Goal: Task Accomplishment & Management: Manage account settings

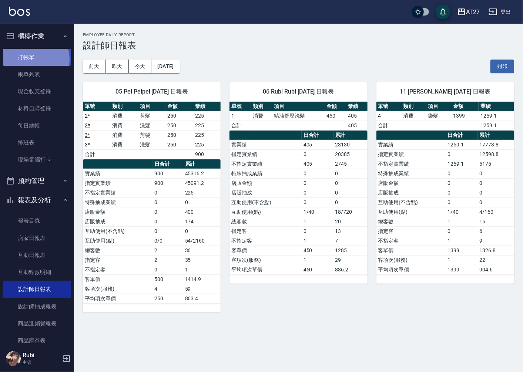
click at [32, 59] on link "打帳單" at bounding box center [37, 57] width 68 height 17
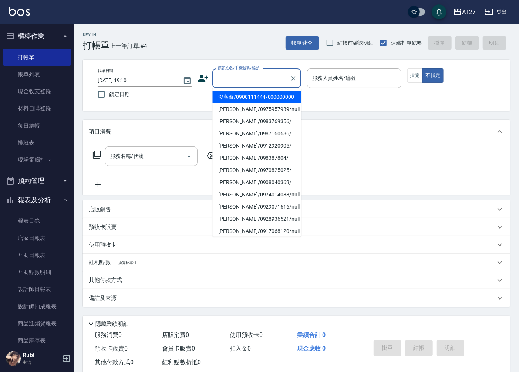
click at [221, 80] on input "顧客姓名/手機號碼/編號" at bounding box center [251, 78] width 71 height 13
click at [234, 100] on li "沒客資/0900111444/000000000" at bounding box center [256, 97] width 89 height 12
type input "沒客資/0900111444/000000000"
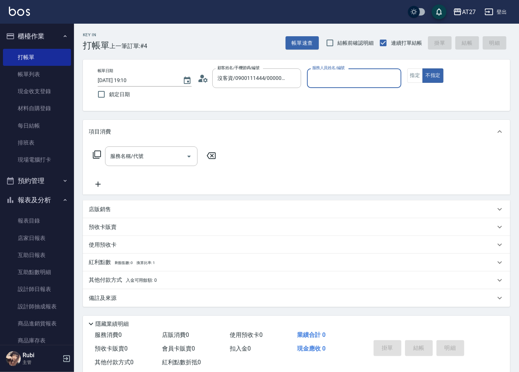
type input "1"
type input "Pei-05"
type button "false"
click at [167, 154] on input "服務名稱/代號" at bounding box center [145, 156] width 75 height 13
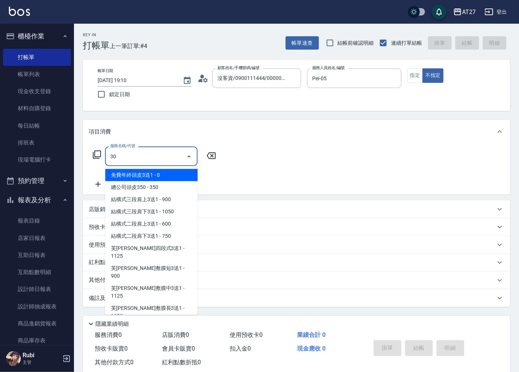
type input "301"
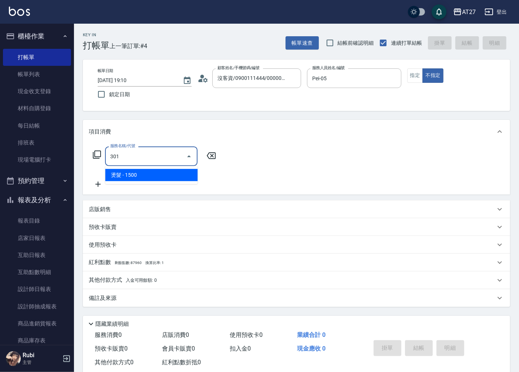
type input "150"
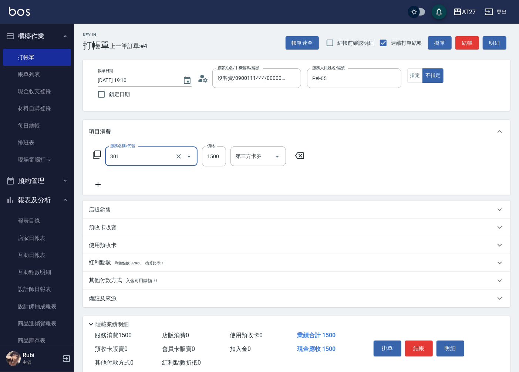
type input "燙髮(301)"
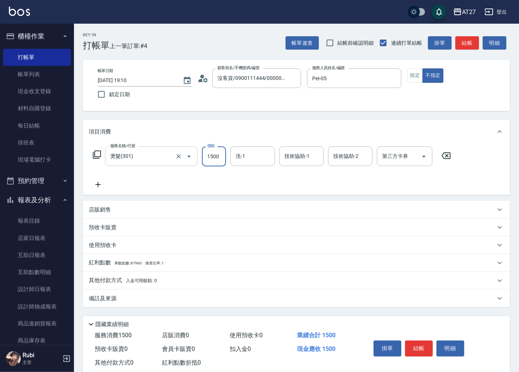
type input "2"
type input "0"
type input "200"
type input "20"
type input "2000"
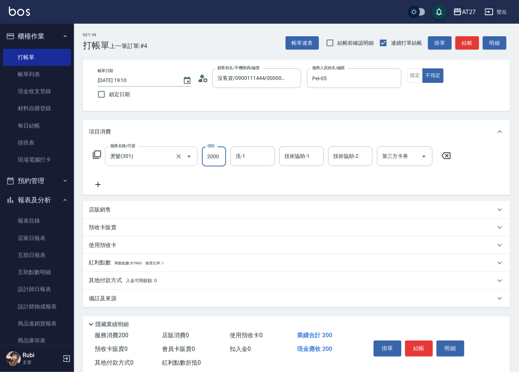
type input "200"
type input "2000"
click at [98, 186] on icon at bounding box center [98, 184] width 19 height 9
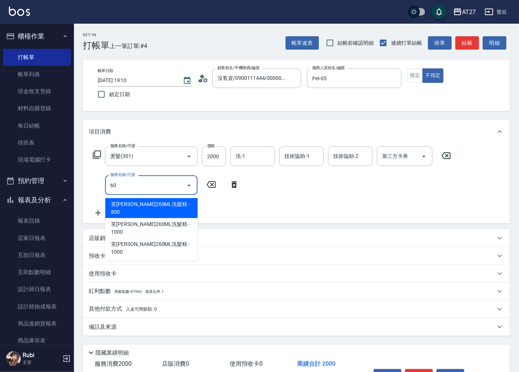
type input "601"
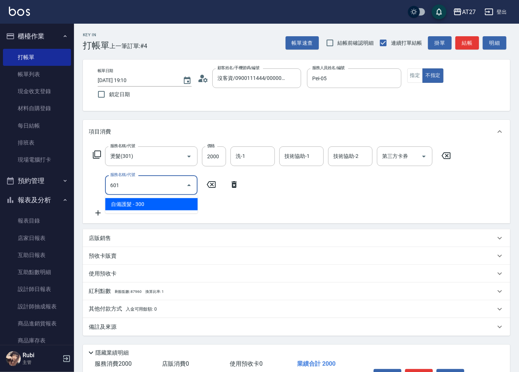
type input "230"
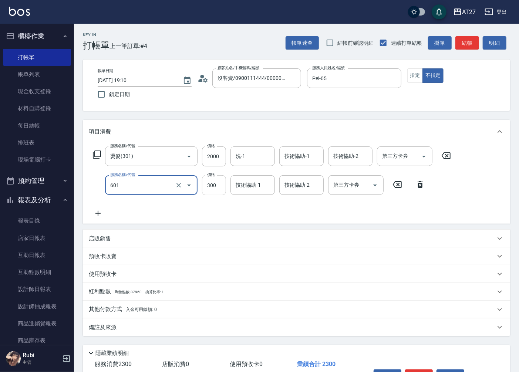
type input "自備護髮(601)"
click at [216, 187] on input "300" at bounding box center [214, 185] width 24 height 20
type input "1"
type input "200"
type input "100"
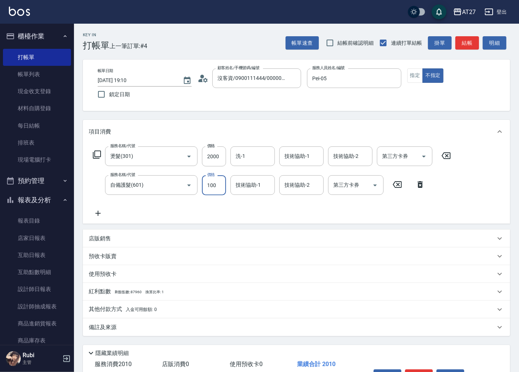
type input "210"
type input "1000"
type input "300"
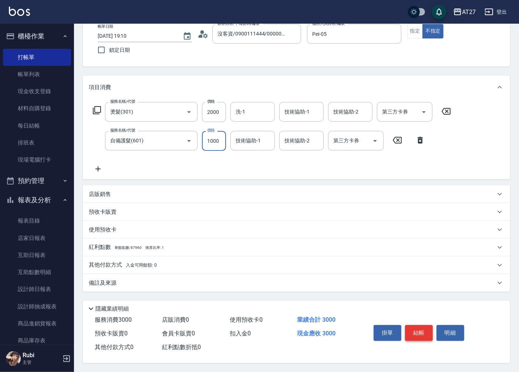
type input "1000"
click at [411, 331] on button "結帳" at bounding box center [419, 333] width 28 height 16
type input "0"
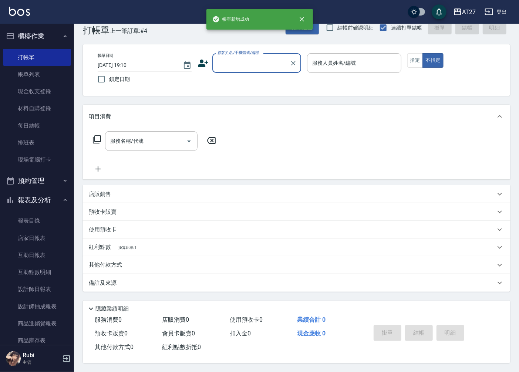
scroll to position [0, 0]
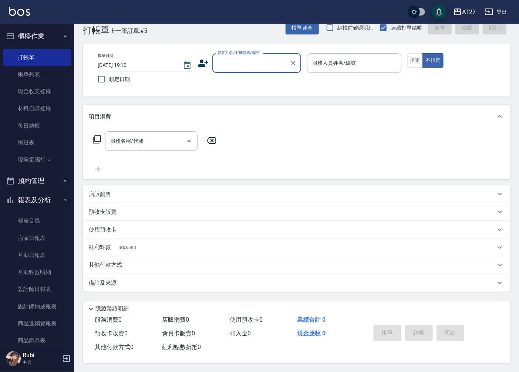
click at [241, 67] on input "顧客姓名/手機號碼/編號" at bounding box center [251, 63] width 71 height 13
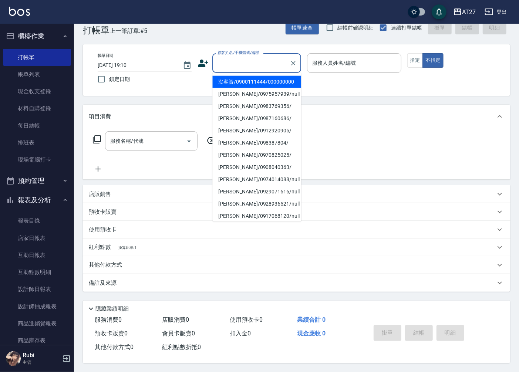
click at [246, 83] on li "沒客資/0900111444/000000000" at bounding box center [256, 82] width 89 height 12
type input "沒客資/0900111444/000000000"
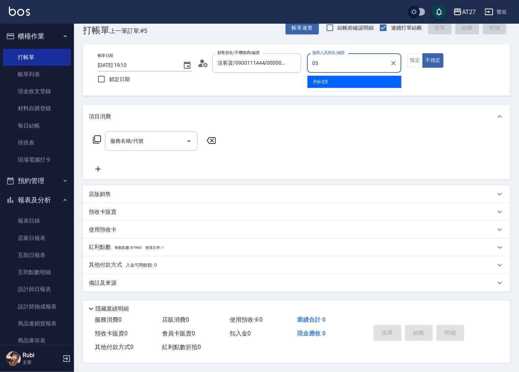
type input "Pei-05"
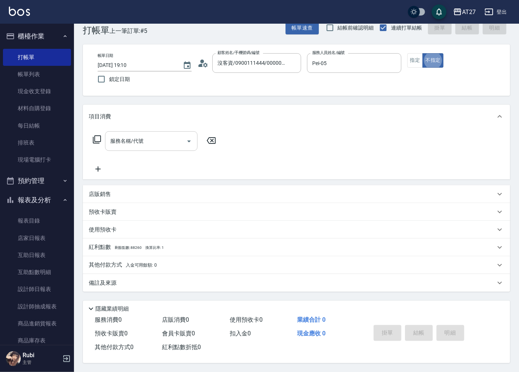
click at [158, 137] on input "服務名稱/代號" at bounding box center [145, 141] width 75 height 13
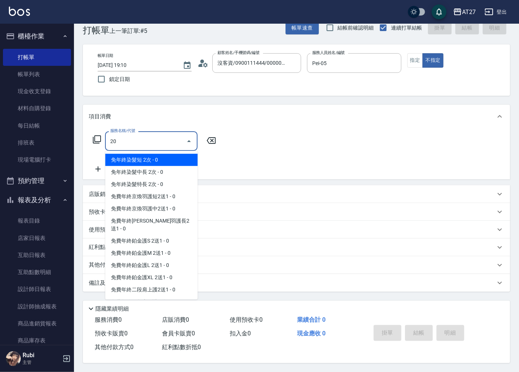
type input "201"
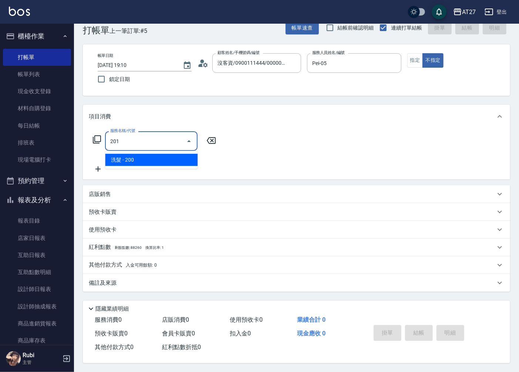
type input "20"
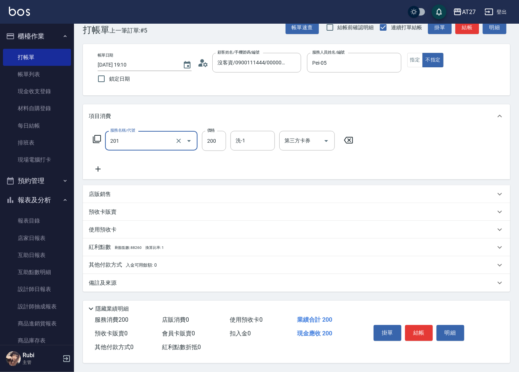
type input "洗髮(201)"
click at [99, 167] on icon at bounding box center [98, 169] width 19 height 9
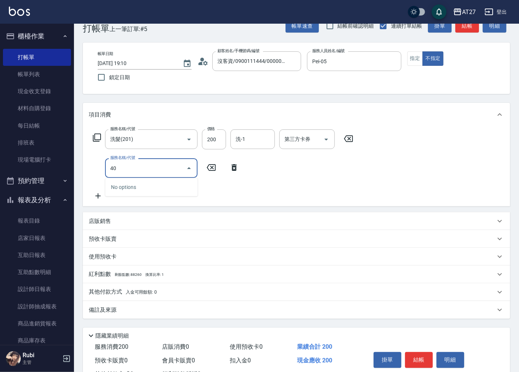
type input "401"
type input "40"
type input "剪髮(401)"
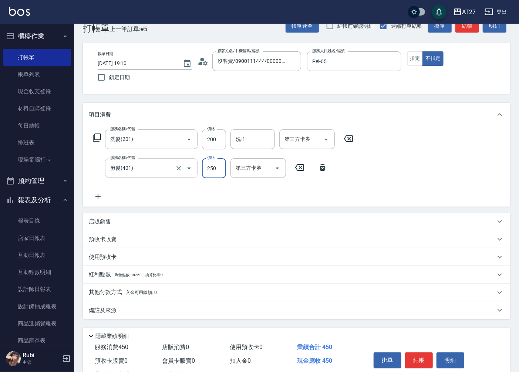
type input "3"
type input "20"
type input "30"
type input "50"
type input "300"
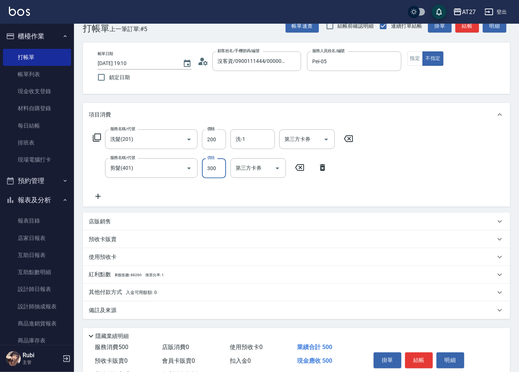
click at [416, 357] on button "結帳" at bounding box center [419, 361] width 28 height 16
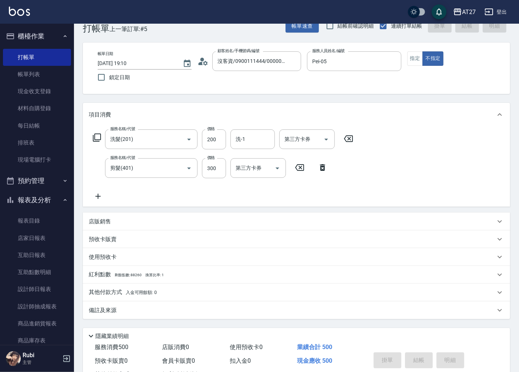
type input "0"
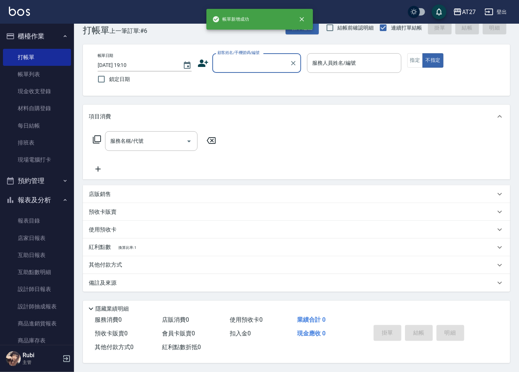
click at [267, 65] on input "顧客姓名/手機號碼/編號" at bounding box center [251, 63] width 71 height 13
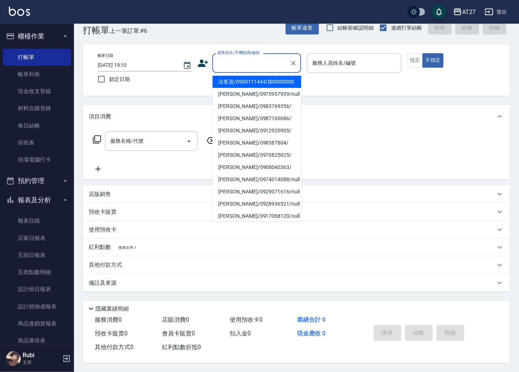
click at [261, 88] on li "沒客資/0900111444/000000000" at bounding box center [256, 82] width 89 height 12
type input "沒客資/0900111444/000000000"
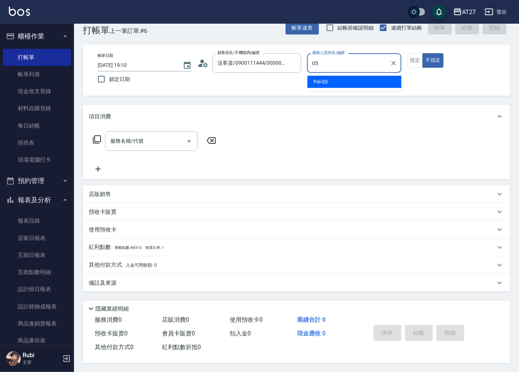
type input "Pei-05"
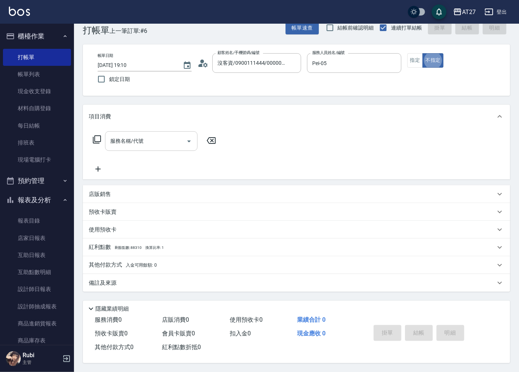
click at [164, 141] on input "服務名稱/代號" at bounding box center [145, 141] width 75 height 13
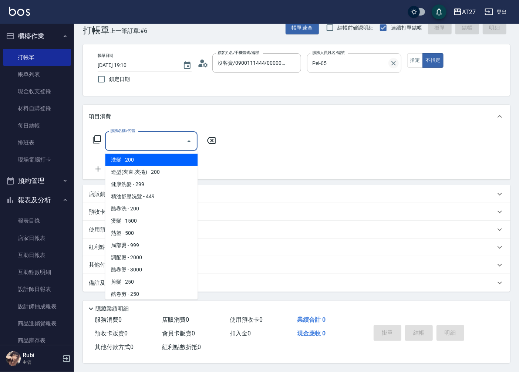
click at [393, 63] on icon "Clear" at bounding box center [393, 63] width 7 height 7
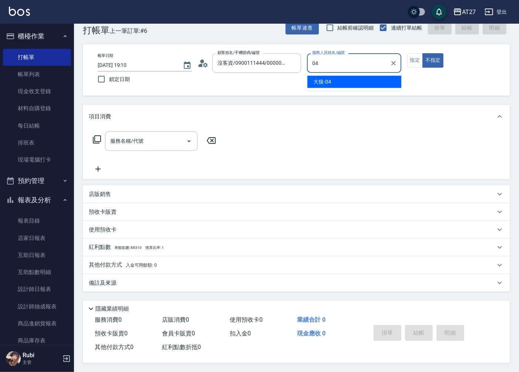
type input "大狼-04"
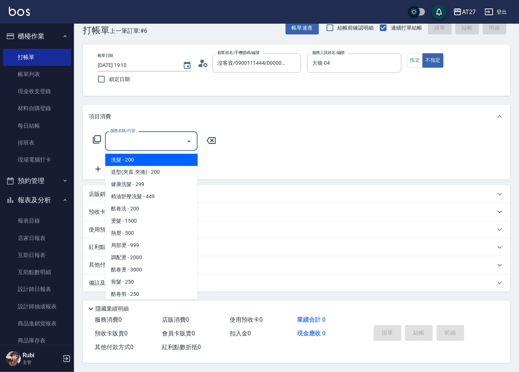
click at [162, 137] on input "服務名稱/代號" at bounding box center [145, 141] width 75 height 13
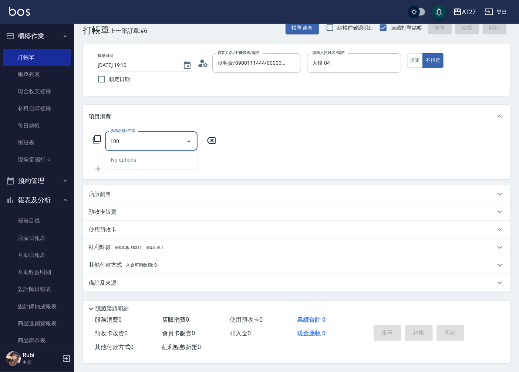
type input "1005"
type input "60"
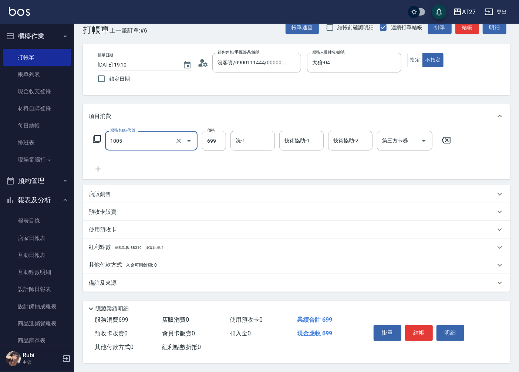
type input "毛囊淨化洗髮(1005)"
type input "7"
type input "0"
type input "70"
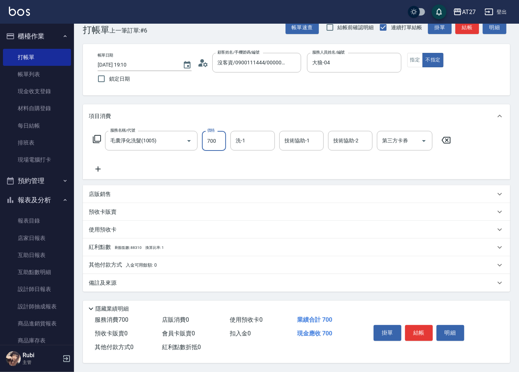
type input "700"
click at [95, 171] on icon at bounding box center [98, 169] width 19 height 9
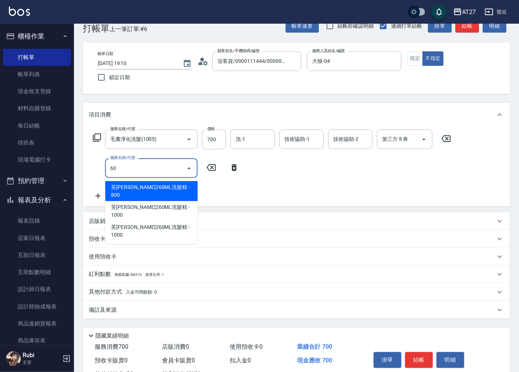
type input "601"
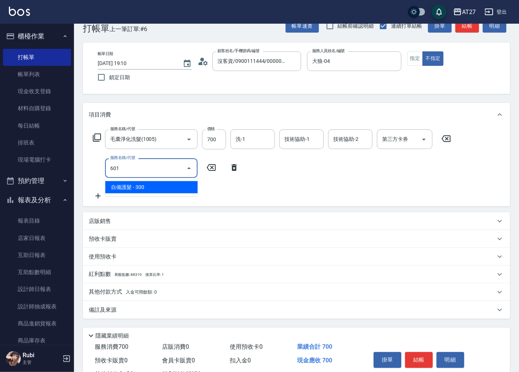
type input "100"
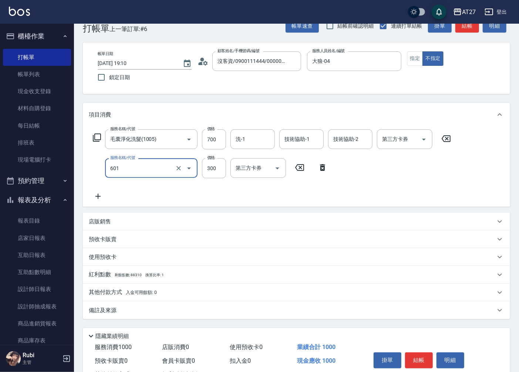
type input "自備護髮(601)"
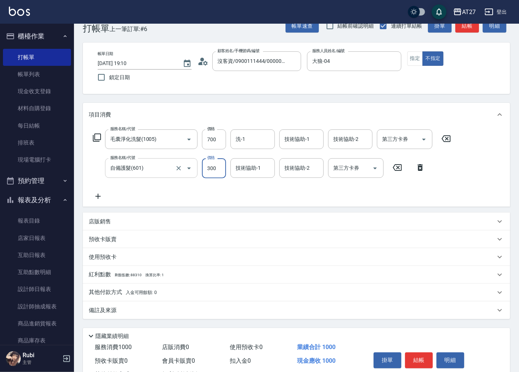
type input "8"
type input "70"
type input "800"
type input "150"
type input "800"
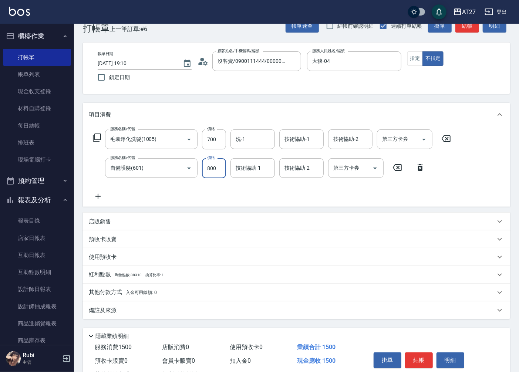
click at [422, 360] on button "結帳" at bounding box center [419, 361] width 28 height 16
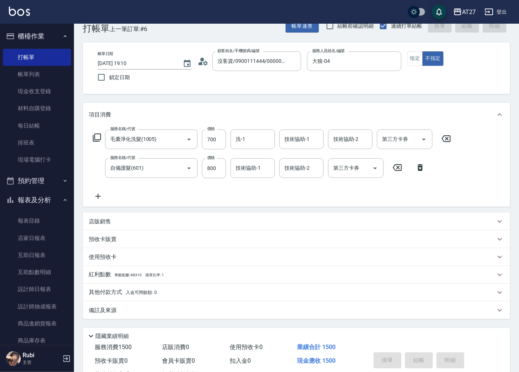
type input "[DATE] 19:11"
type input "0"
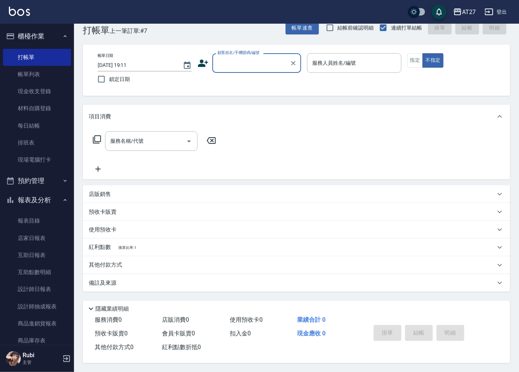
click at [256, 61] on input "顧客姓名/手機號碼/編號" at bounding box center [251, 63] width 71 height 13
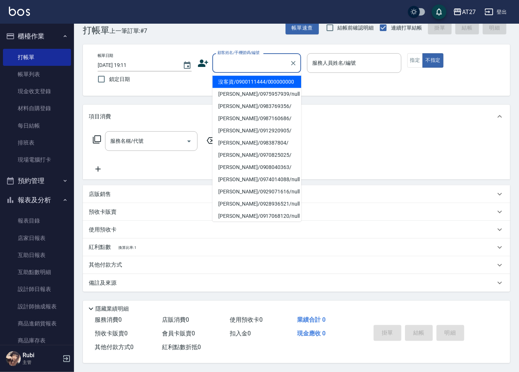
click at [262, 83] on li "沒客資/0900111444/000000000" at bounding box center [256, 82] width 89 height 12
type input "沒客資/0900111444/000000000"
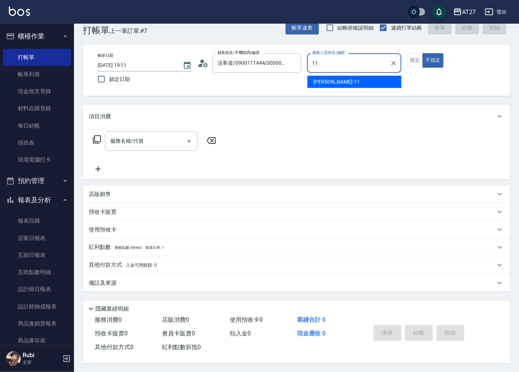
type input "[PERSON_NAME]-11"
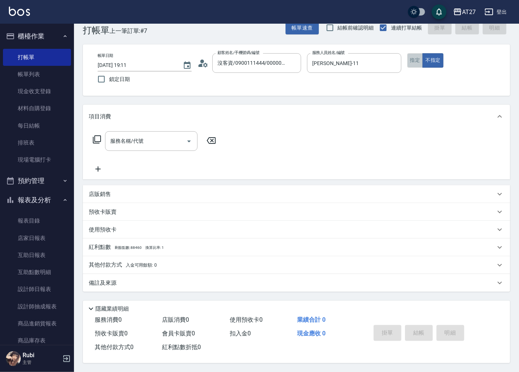
click at [420, 60] on button "指定" at bounding box center [416, 60] width 16 height 14
click at [36, 72] on link "帳單列表" at bounding box center [37, 74] width 68 height 17
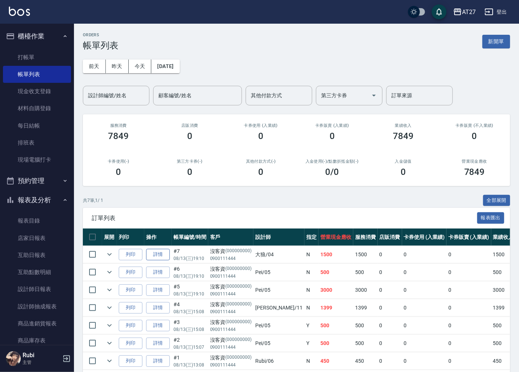
click at [158, 258] on link "詳情" at bounding box center [158, 254] width 24 height 11
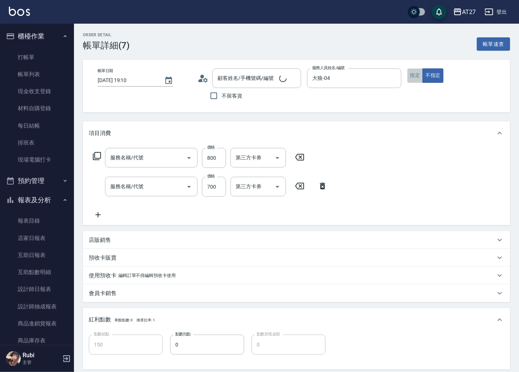
type input "[DATE] 19:10"
type input "大狼-04"
type input "150"
click at [415, 78] on button "指定" at bounding box center [416, 75] width 16 height 14
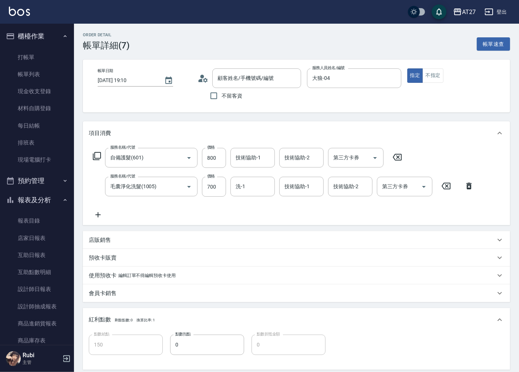
type input "自備護髮(601)"
type input "毛囊淨化洗髮(1005)"
type input "沒客資/0900111444/000000000"
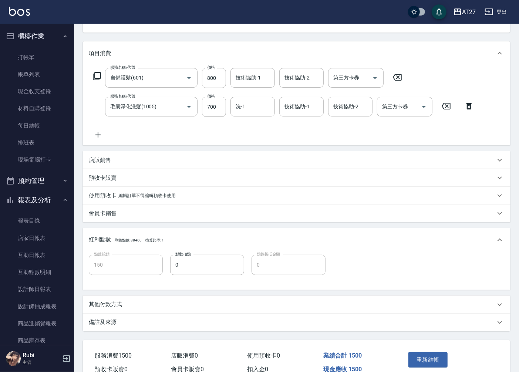
scroll to position [118, 0]
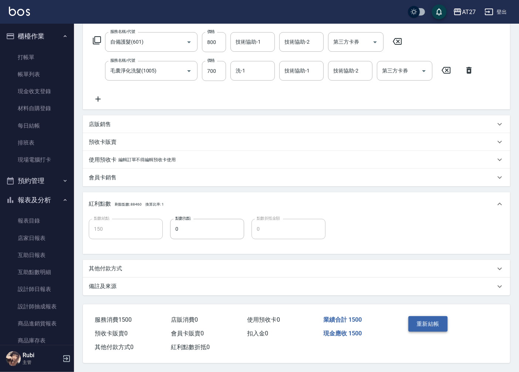
click at [431, 322] on button "重新結帳" at bounding box center [428, 324] width 39 height 16
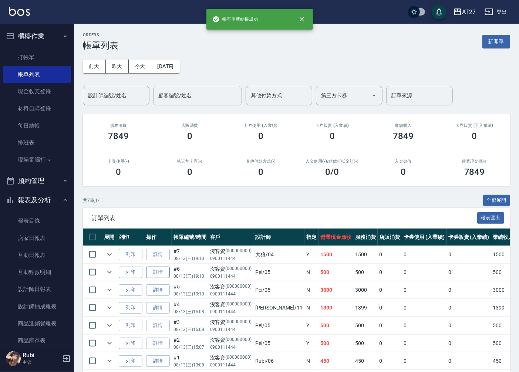
click at [153, 273] on link "詳情" at bounding box center [158, 272] width 24 height 11
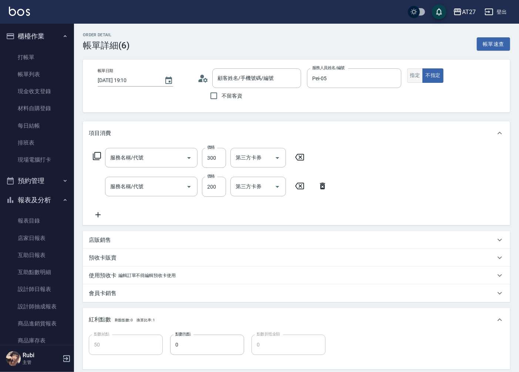
type input "[DATE] 19:10"
type input "Pei-05"
type input "50"
type input "剪髮(401)"
type input "洗髮(201)"
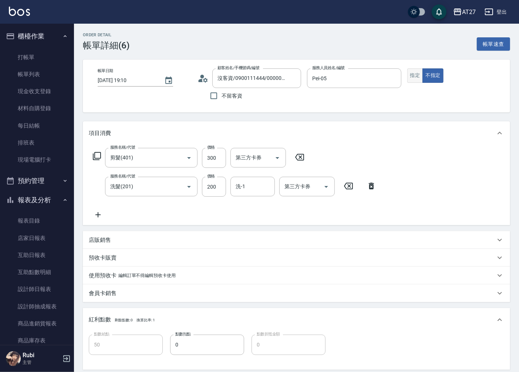
type input "沒客資/0900111444/000000000"
click at [419, 77] on button "指定" at bounding box center [416, 75] width 16 height 14
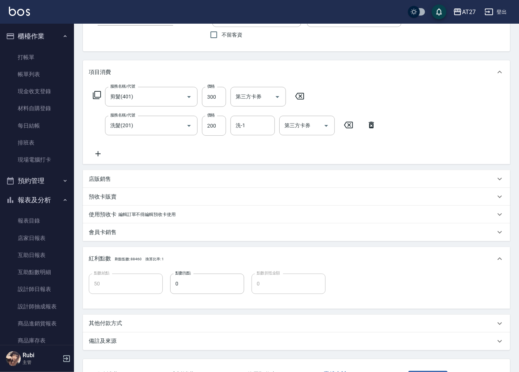
scroll to position [118, 0]
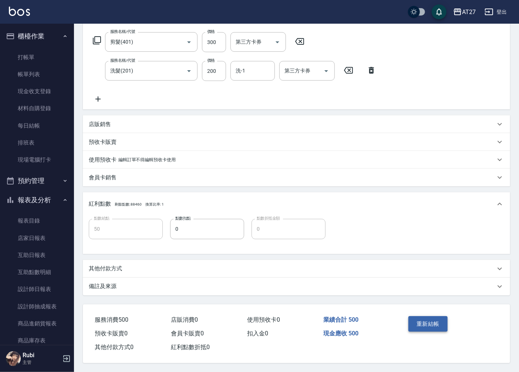
click at [421, 323] on button "重新結帳" at bounding box center [428, 324] width 39 height 16
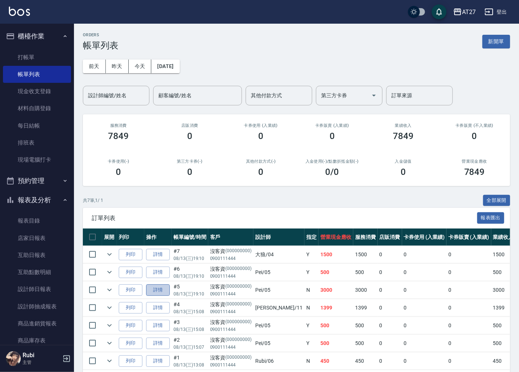
click at [152, 288] on link "詳情" at bounding box center [158, 290] width 24 height 11
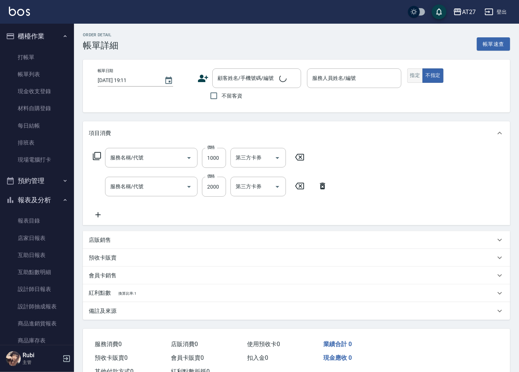
type input "[DATE] 19:10"
type input "Pei-05"
type input "300"
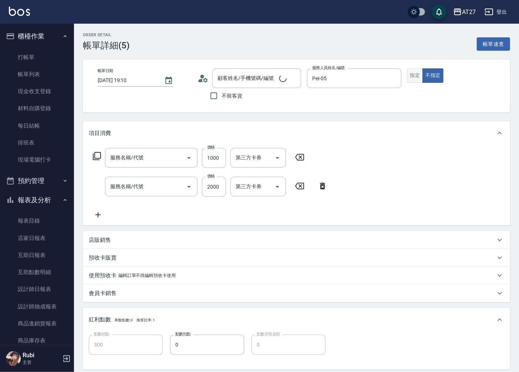
click at [416, 79] on button "指定" at bounding box center [416, 75] width 16 height 14
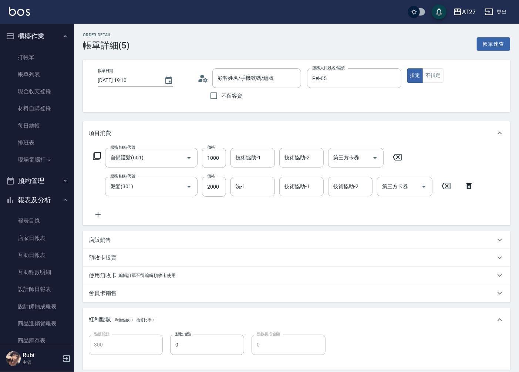
type input "自備護髮(601)"
type input "燙髮(301)"
type input "沒客資/0900111444/000000000"
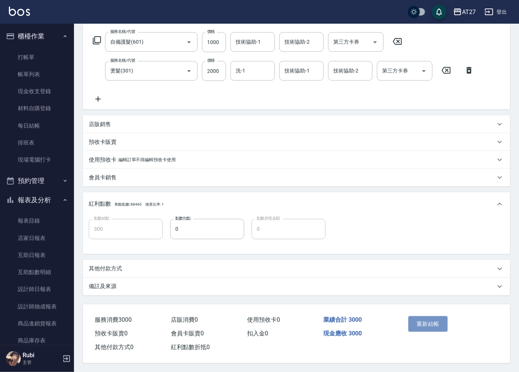
click at [424, 324] on button "重新結帳" at bounding box center [428, 324] width 39 height 16
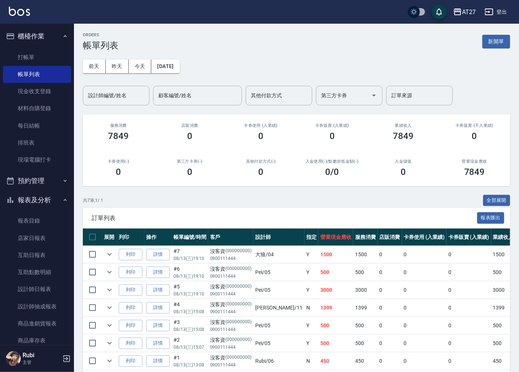
scroll to position [34, 0]
